Goal: Navigation & Orientation: Find specific page/section

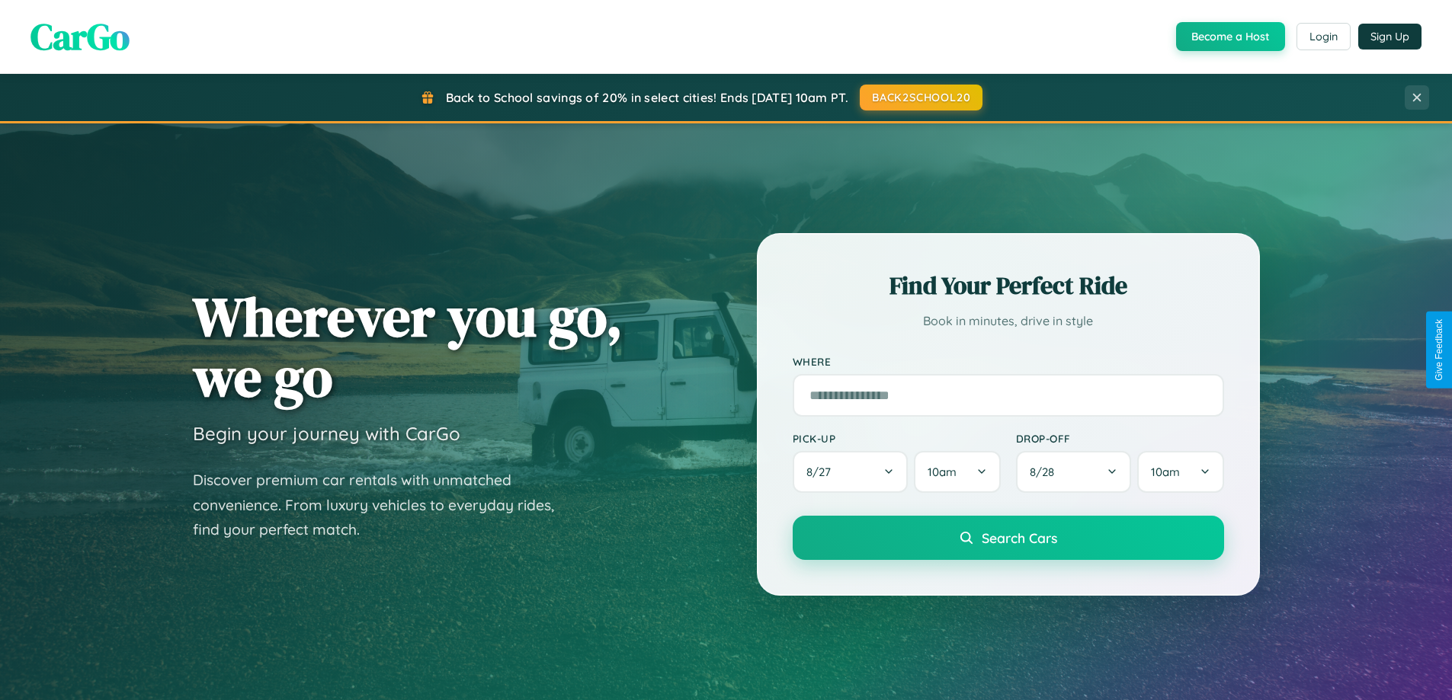
scroll to position [1049, 0]
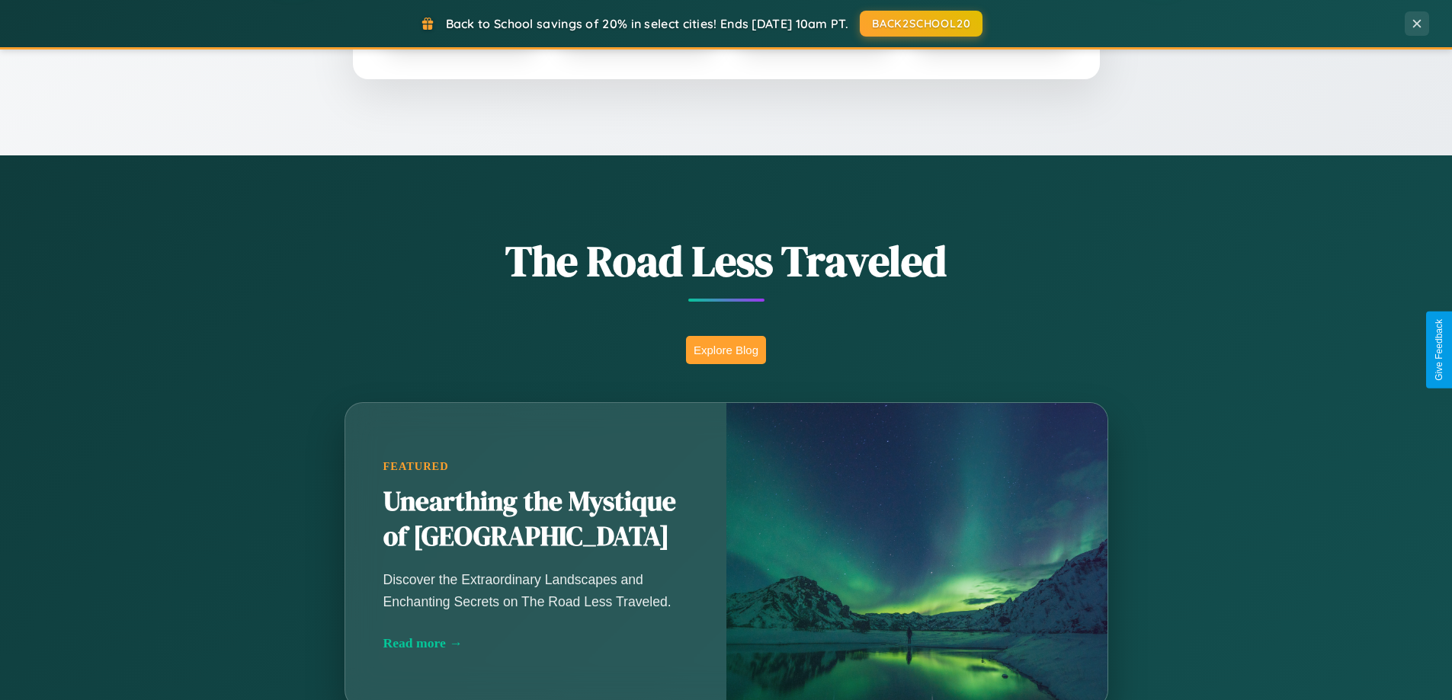
click at [726, 350] on button "Explore Blog" at bounding box center [726, 350] width 80 height 28
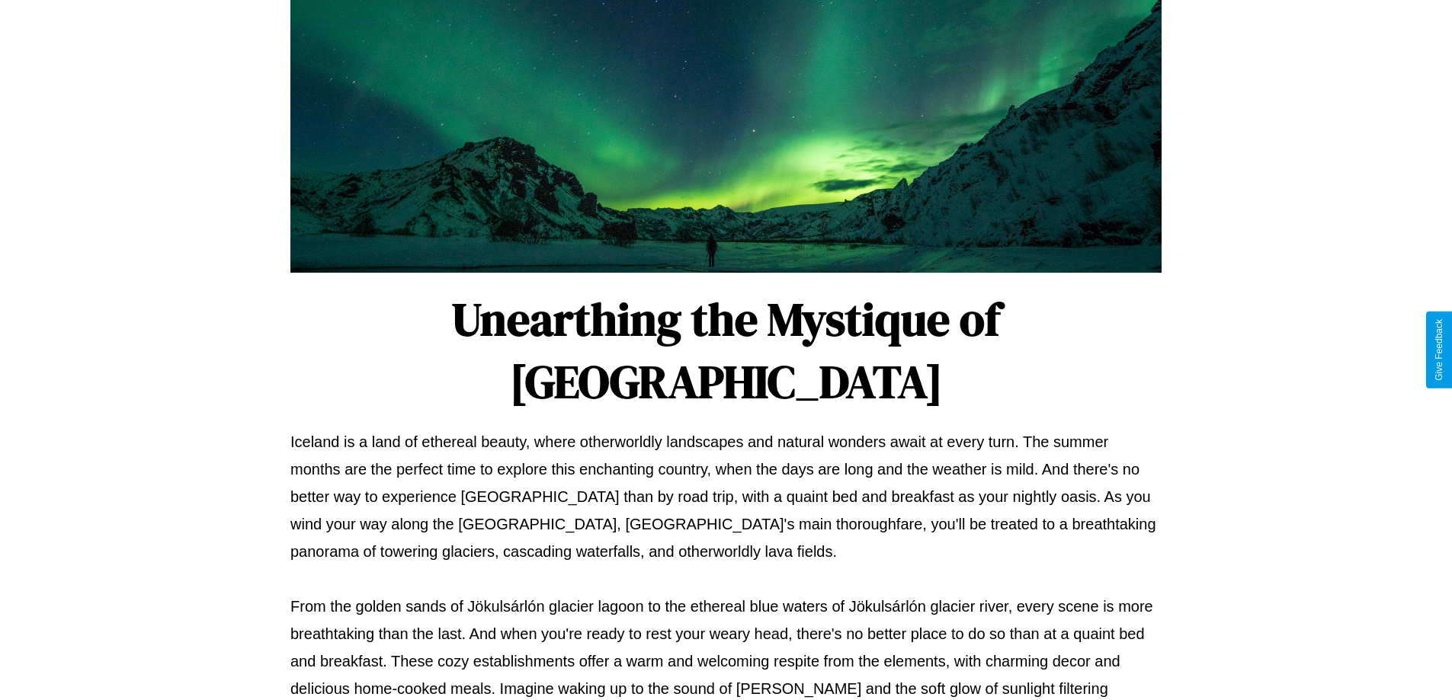
scroll to position [493, 0]
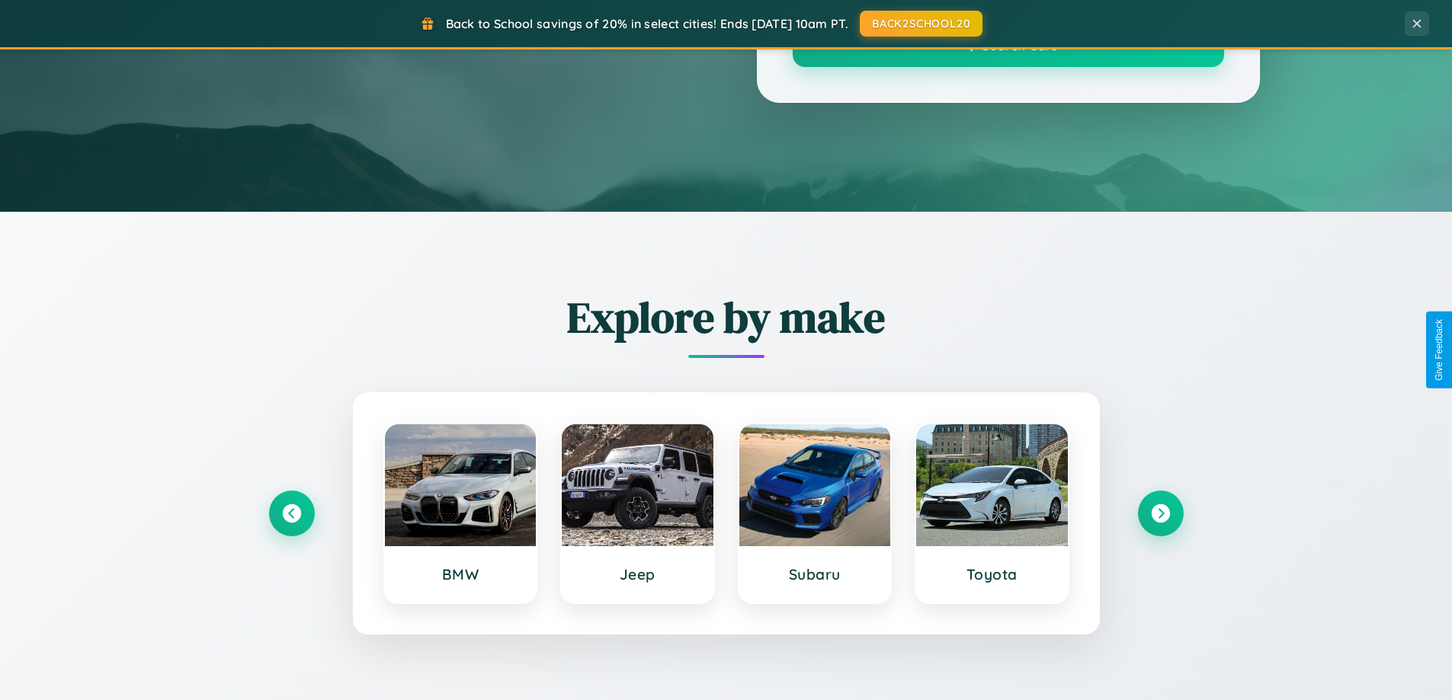
scroll to position [1049, 0]
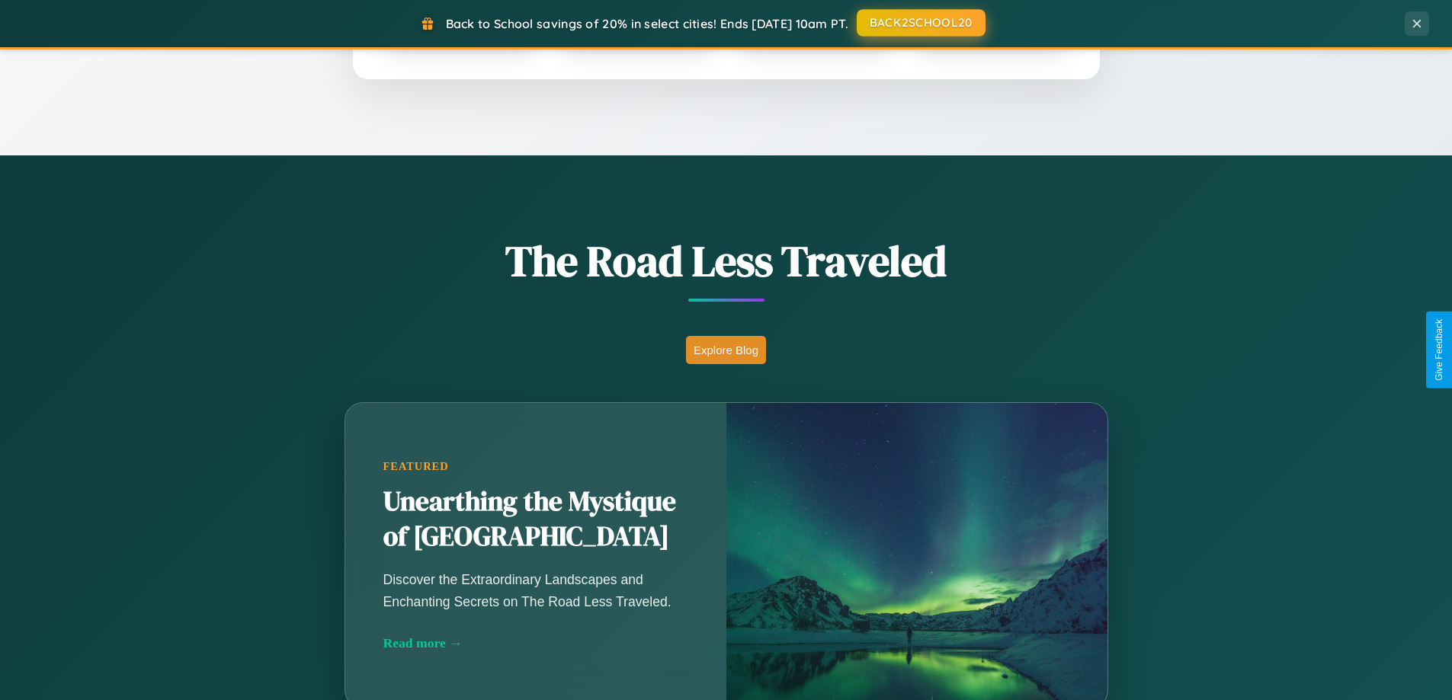
click at [920, 23] on button "BACK2SCHOOL20" at bounding box center [921, 22] width 129 height 27
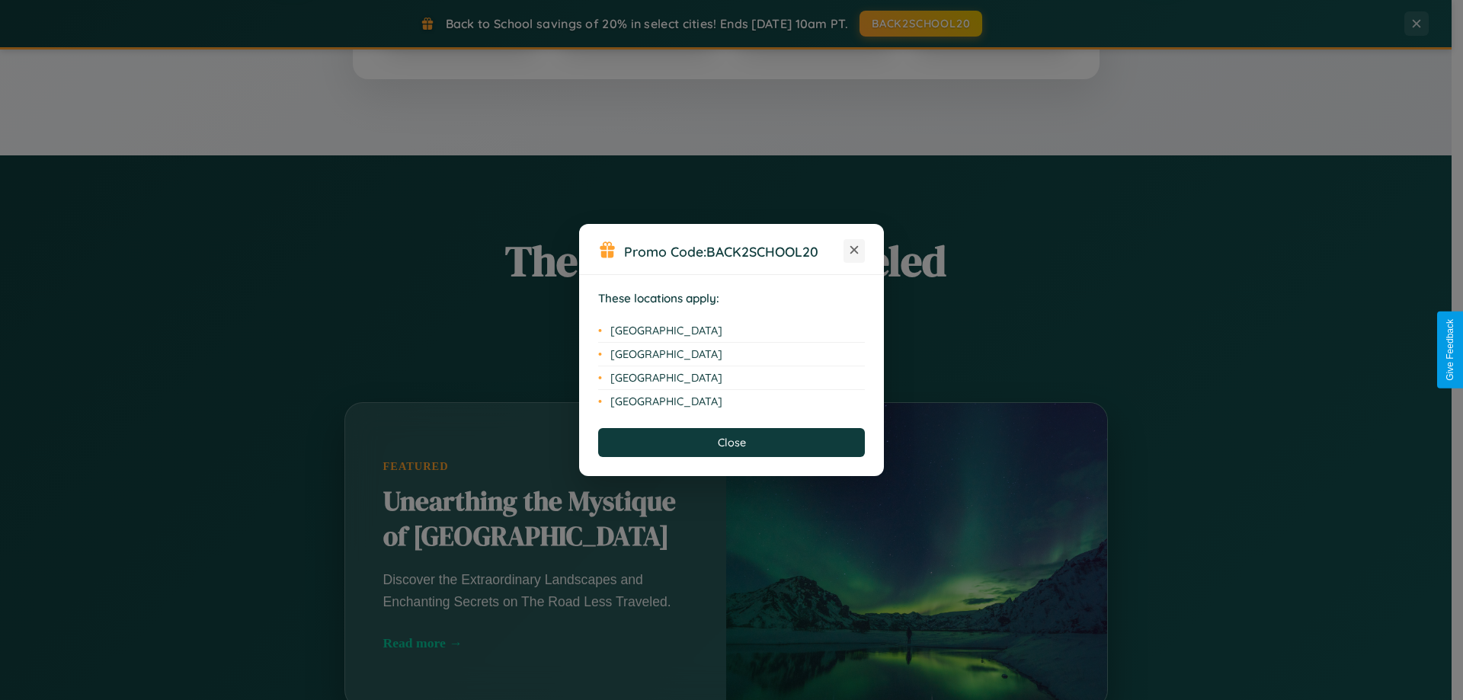
click at [854, 251] on icon at bounding box center [855, 250] width 8 height 8
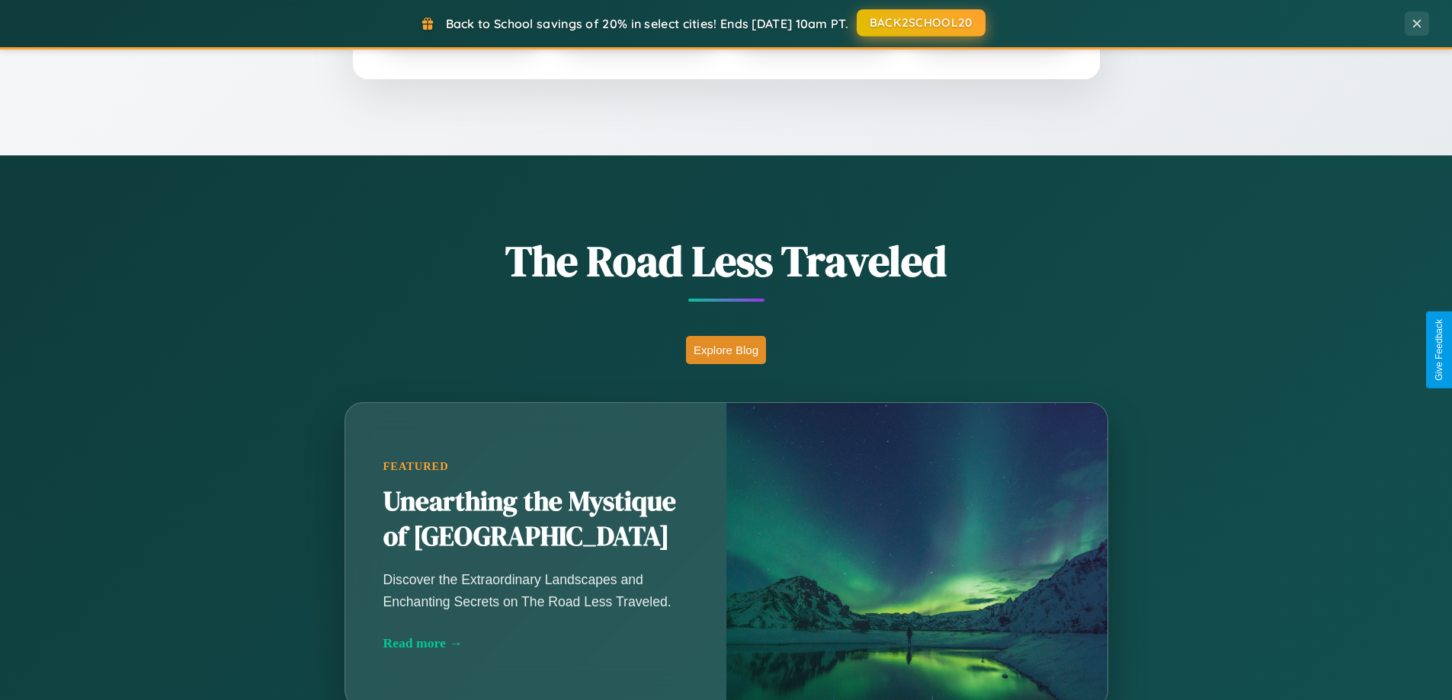
click at [920, 23] on button "BACK2SCHOOL20" at bounding box center [921, 22] width 129 height 27
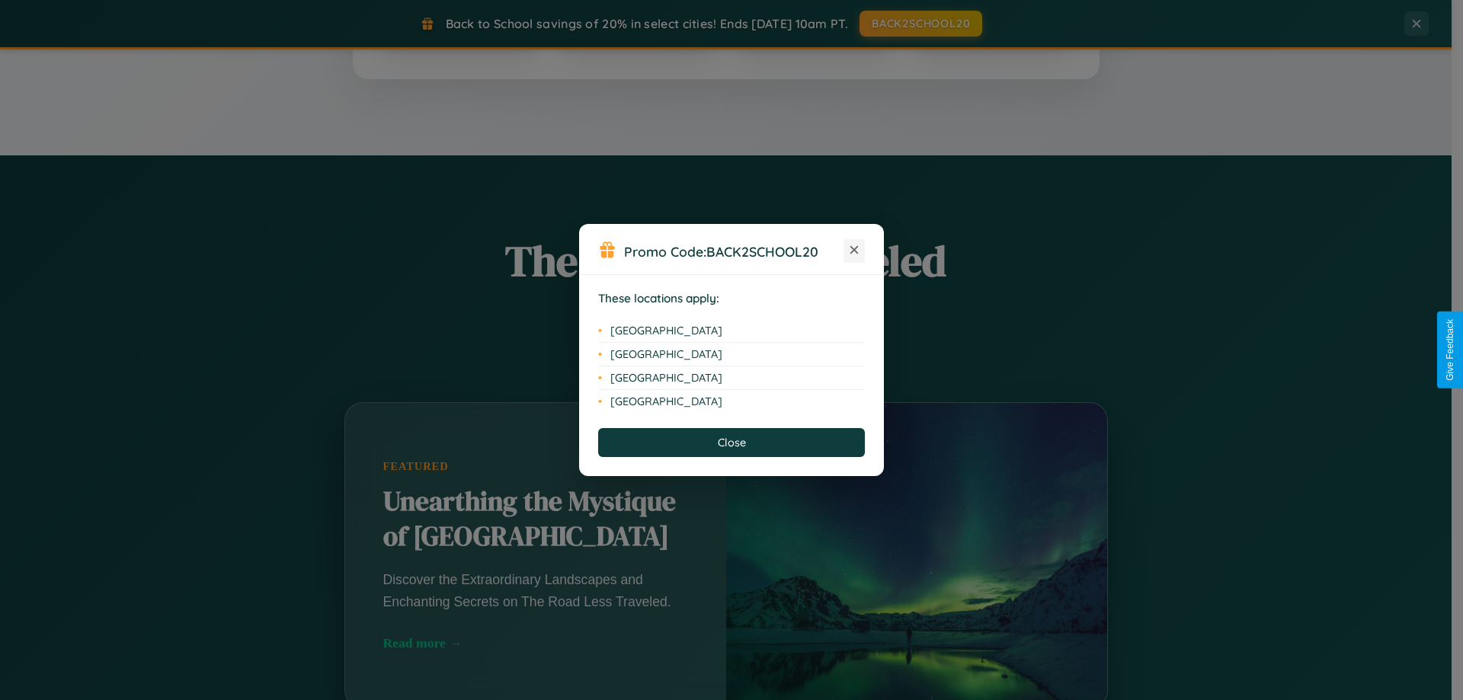
click at [854, 251] on icon at bounding box center [855, 250] width 8 height 8
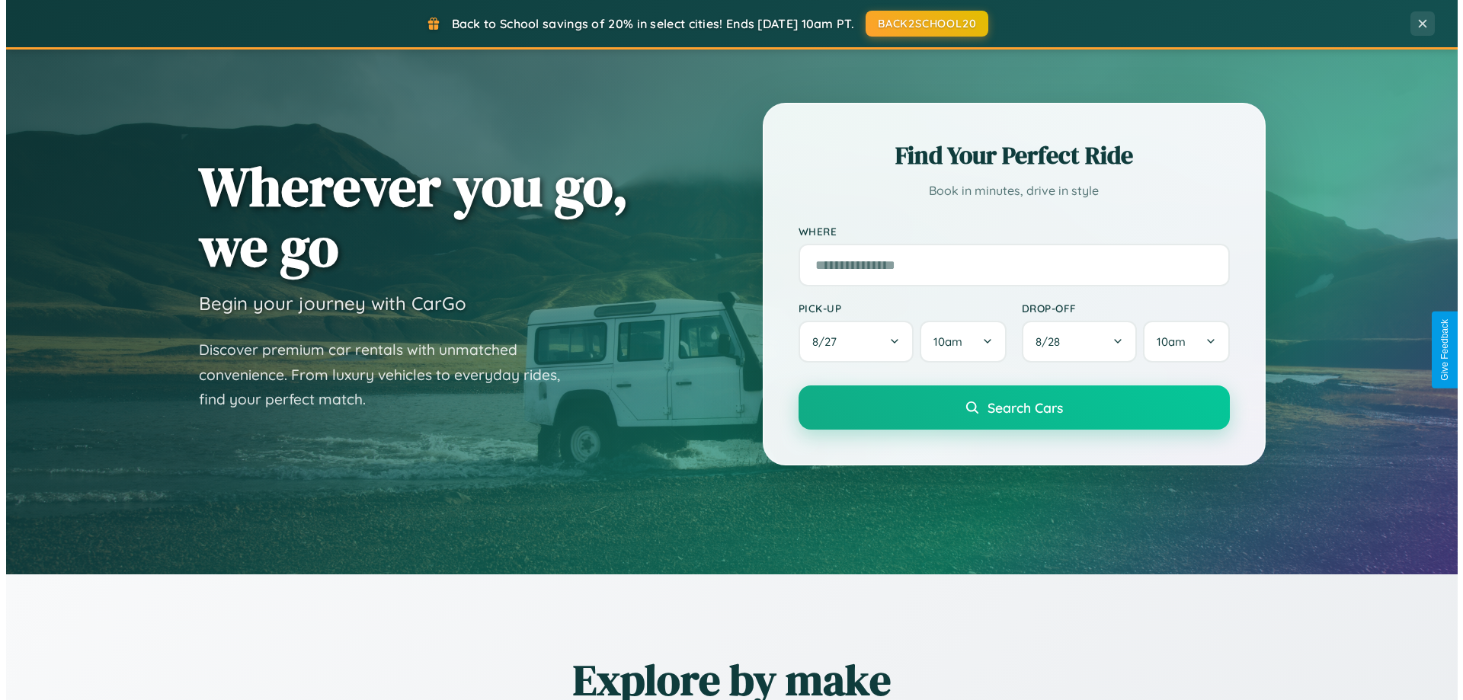
scroll to position [0, 0]
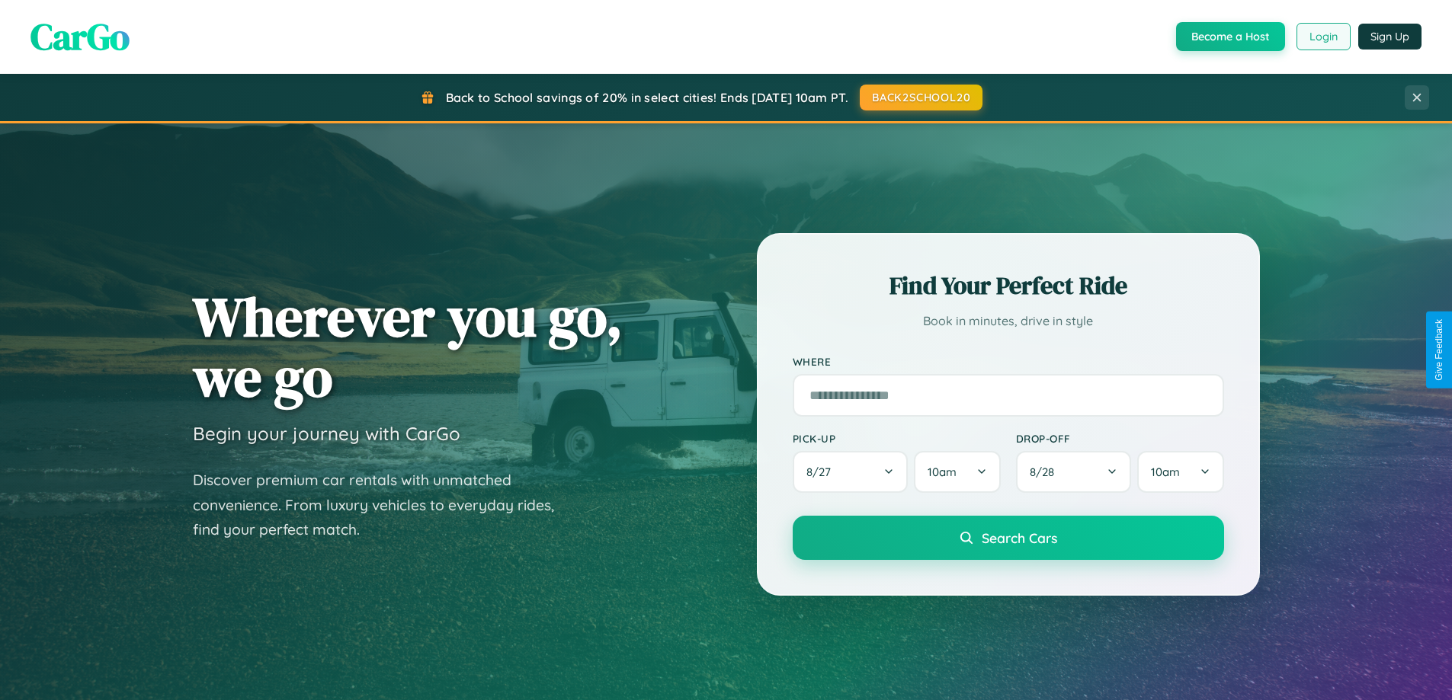
click at [1322, 37] on button "Login" at bounding box center [1323, 36] width 54 height 27
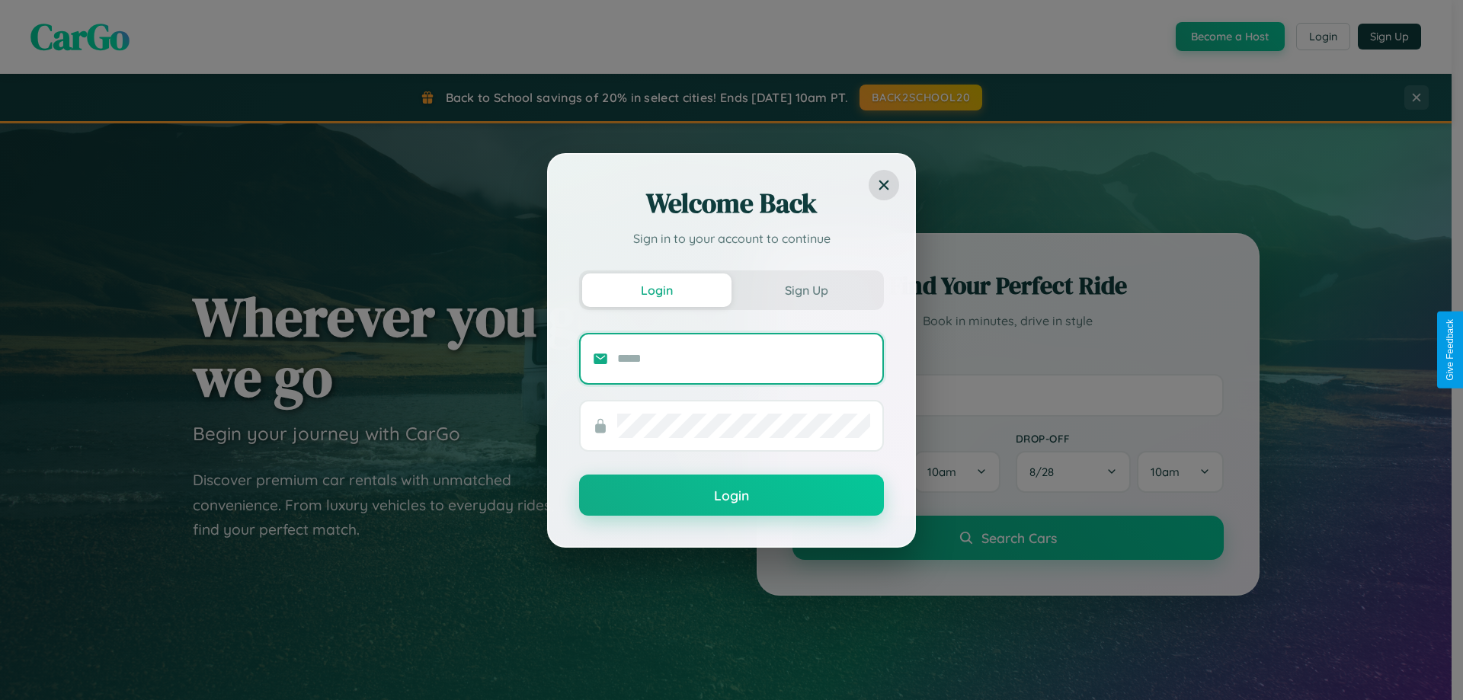
click at [744, 358] on input "text" at bounding box center [743, 359] width 253 height 24
type input "**********"
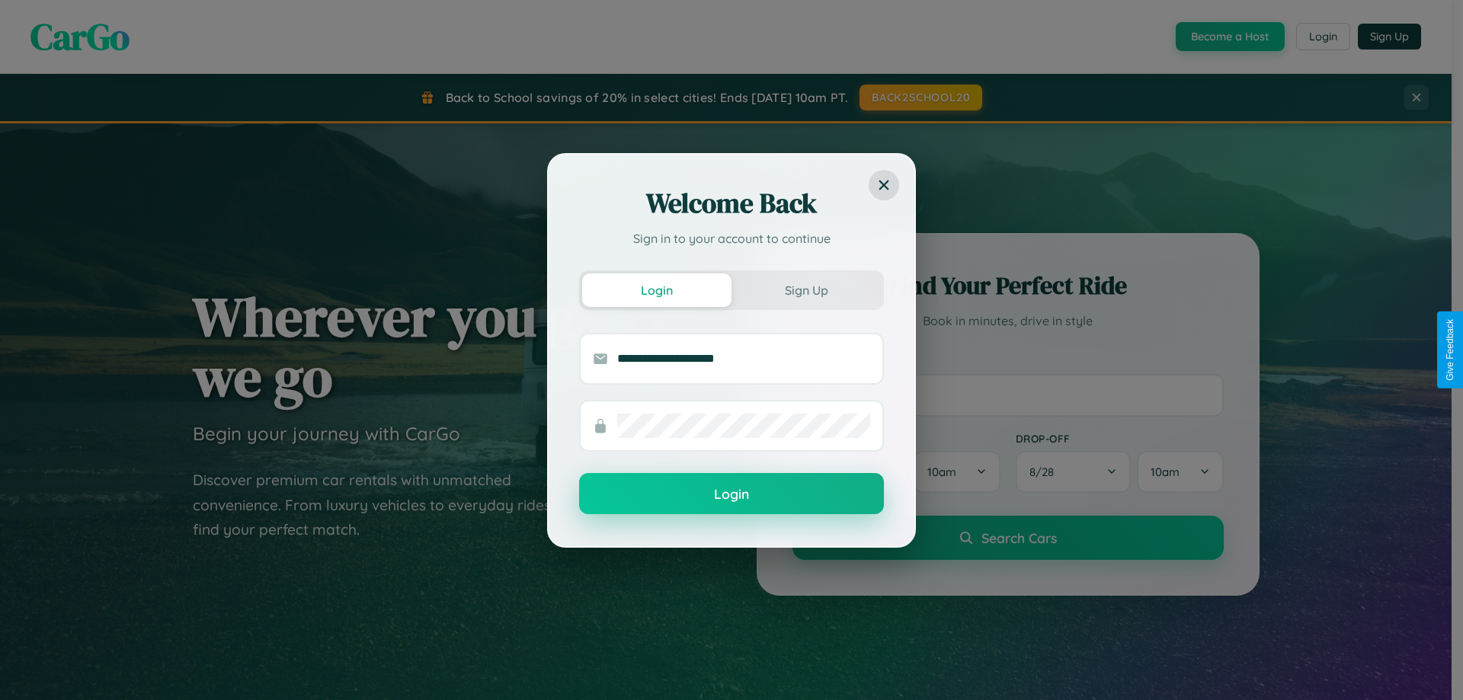
click at [732, 495] on button "Login" at bounding box center [731, 493] width 305 height 41
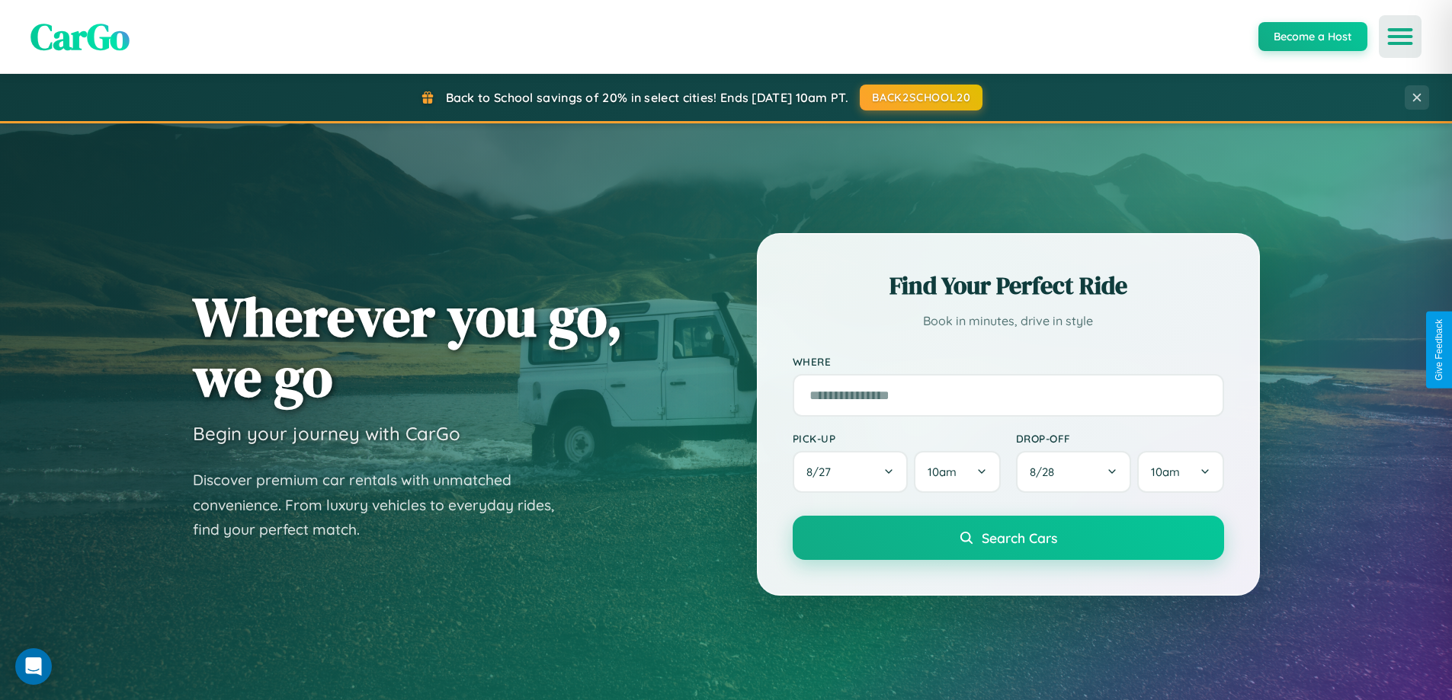
click at [1400, 37] on icon "Open menu" at bounding box center [1400, 37] width 22 height 14
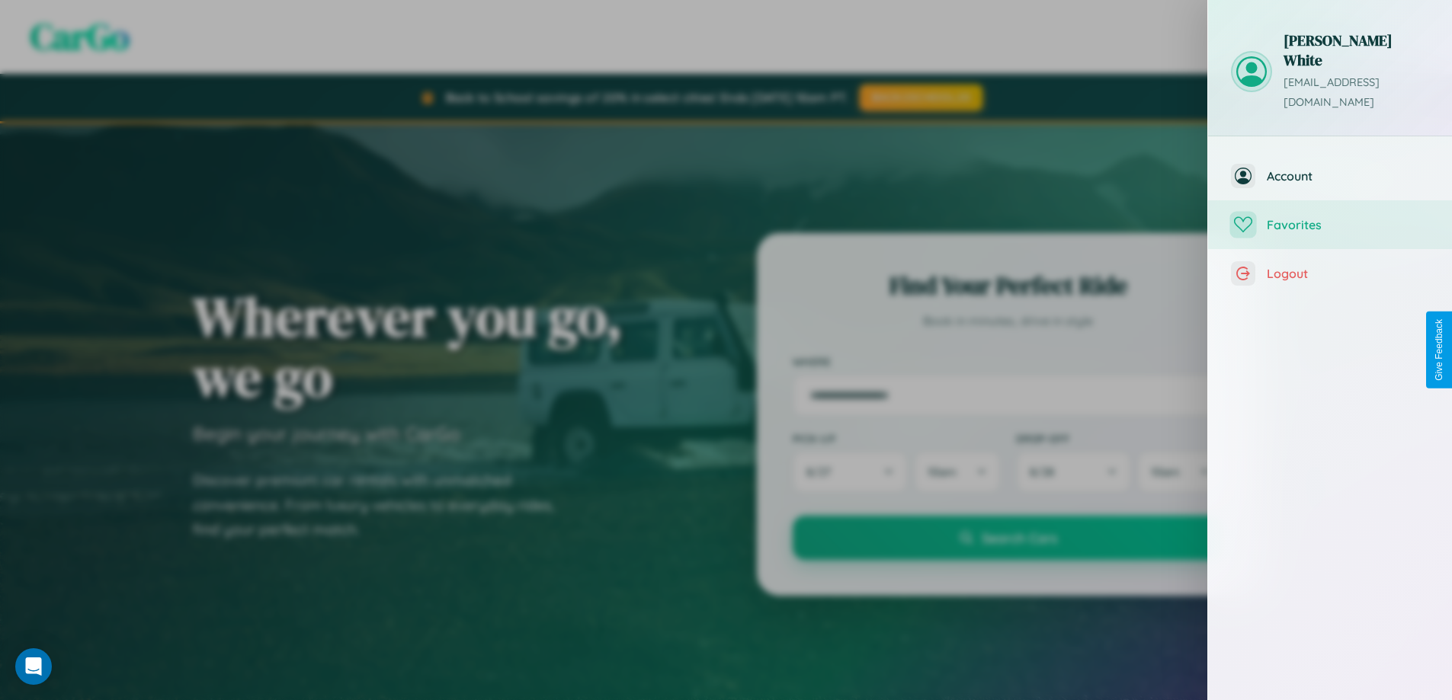
click at [1330, 217] on span "Favorites" at bounding box center [1348, 224] width 162 height 15
